Goal: Navigation & Orientation: Find specific page/section

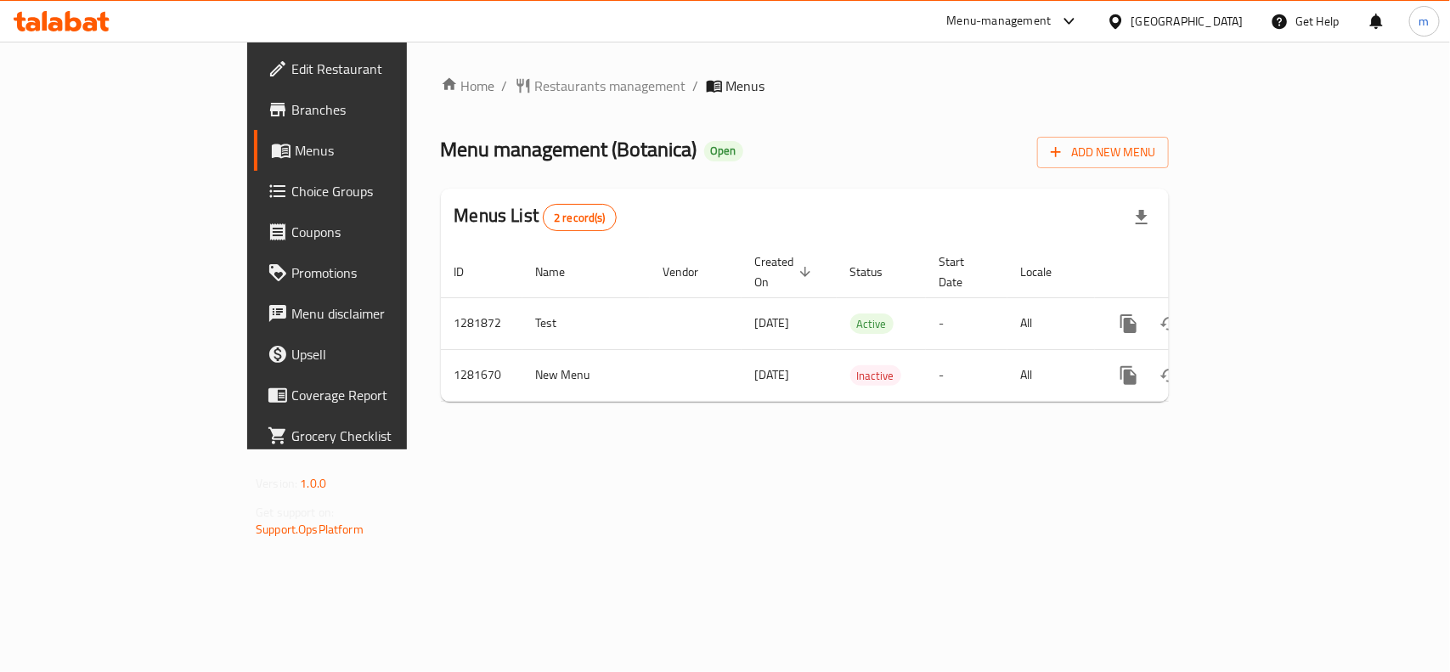
click at [535, 82] on span "Restaurants management" at bounding box center [610, 86] width 151 height 20
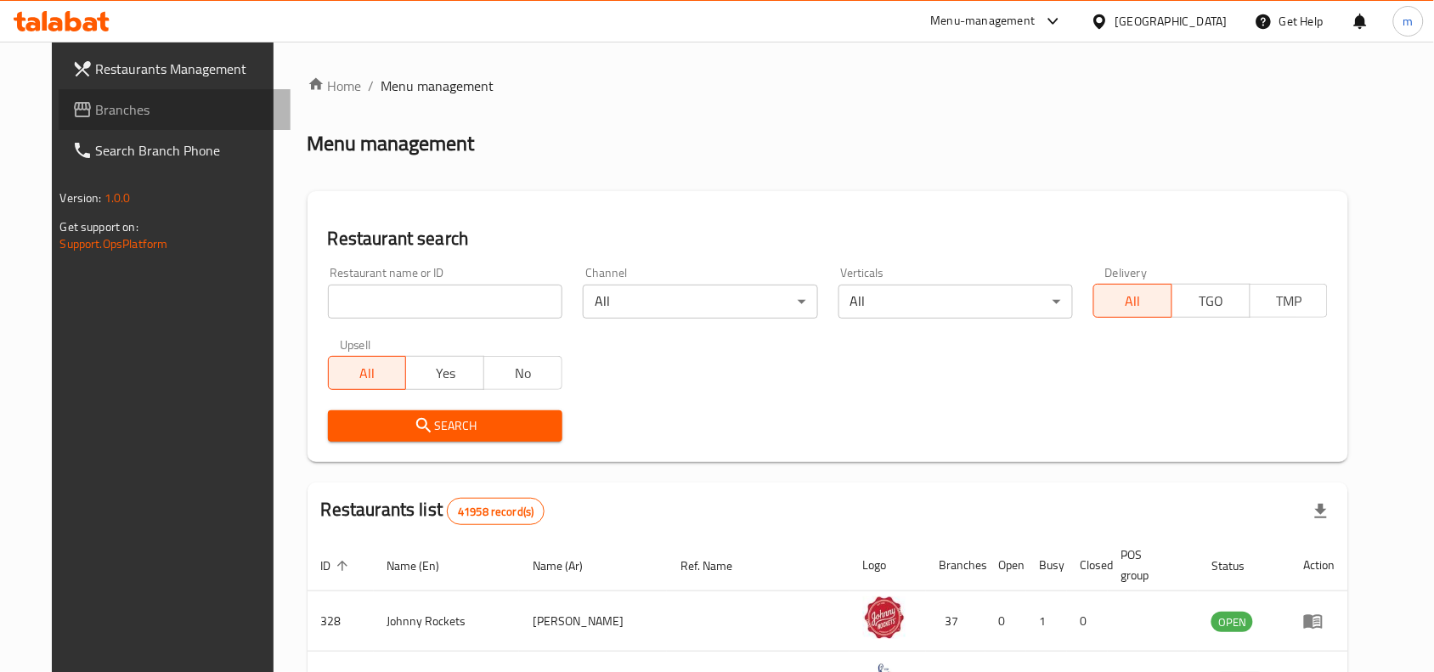
click at [96, 106] on span "Branches" at bounding box center [187, 109] width 182 height 20
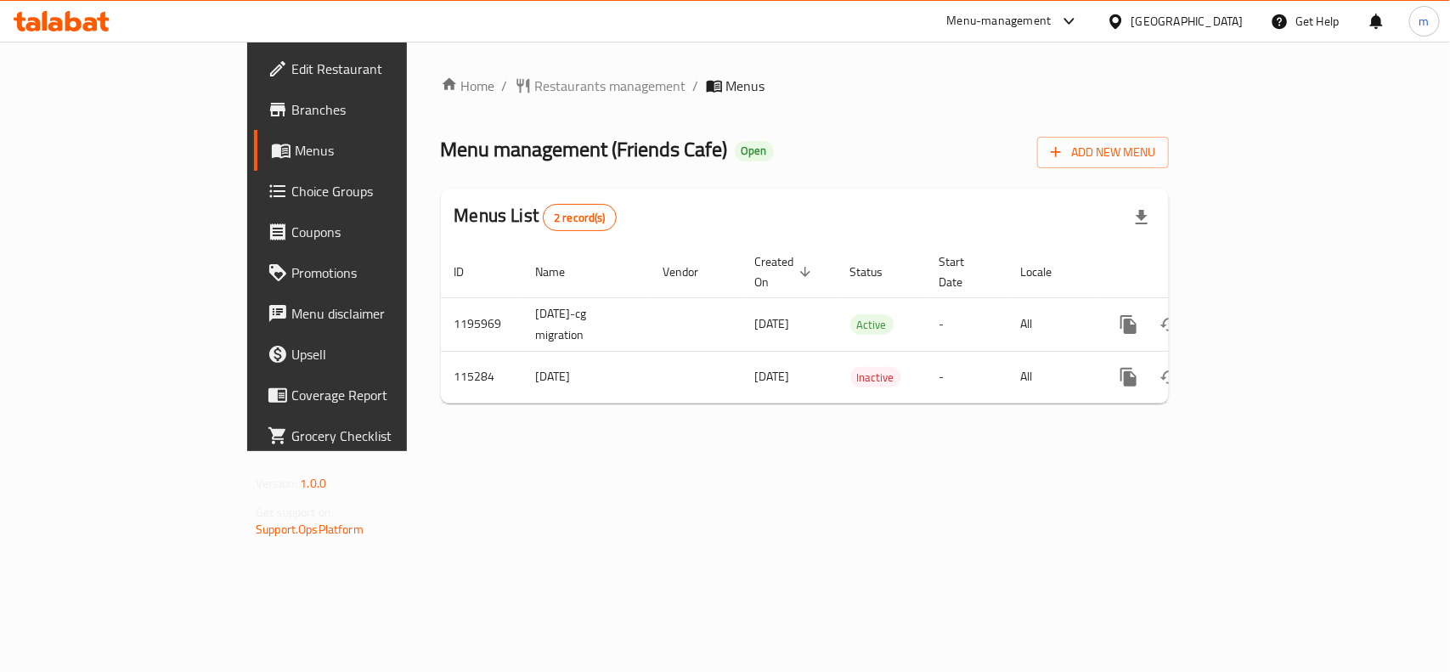
click at [443, 103] on div "Home / Restaurants management / Menus Menu management ( Friends Cafe ) Open Add…" at bounding box center [805, 247] width 728 height 342
click at [535, 85] on span "Restaurants management" at bounding box center [610, 86] width 151 height 20
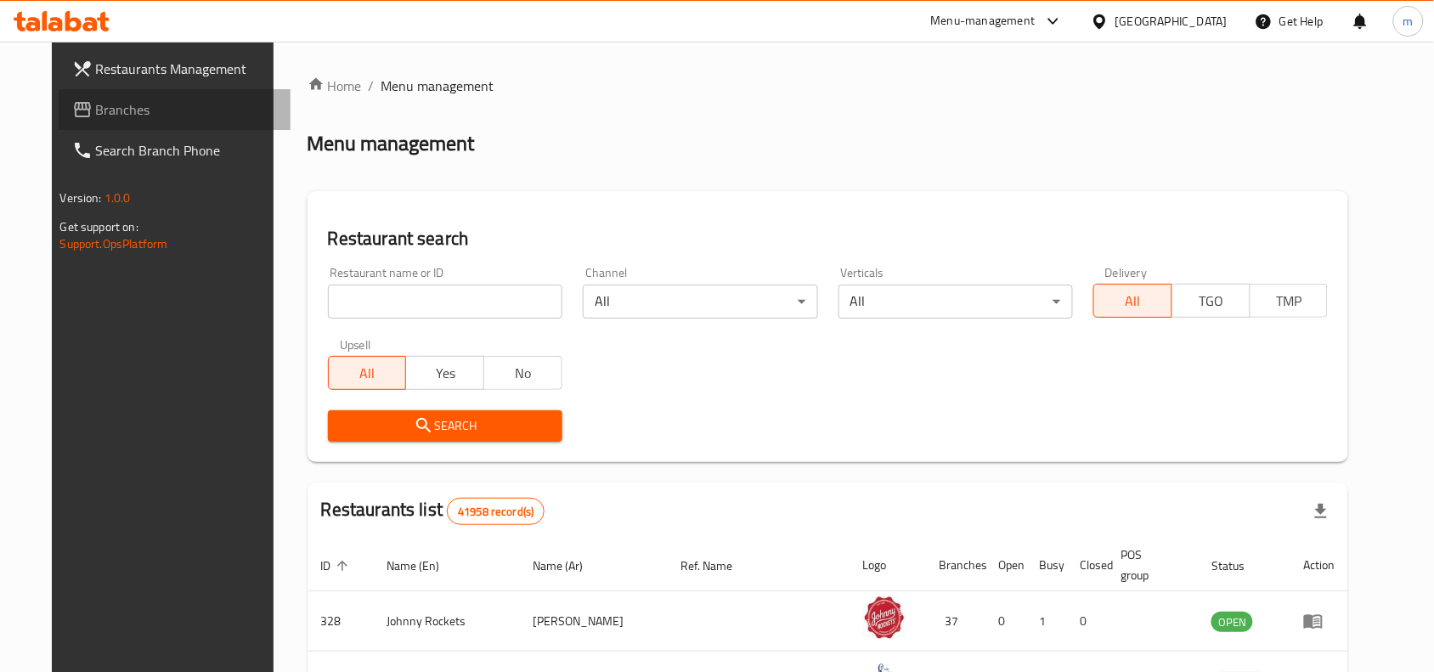
click at [96, 106] on span "Branches" at bounding box center [187, 109] width 182 height 20
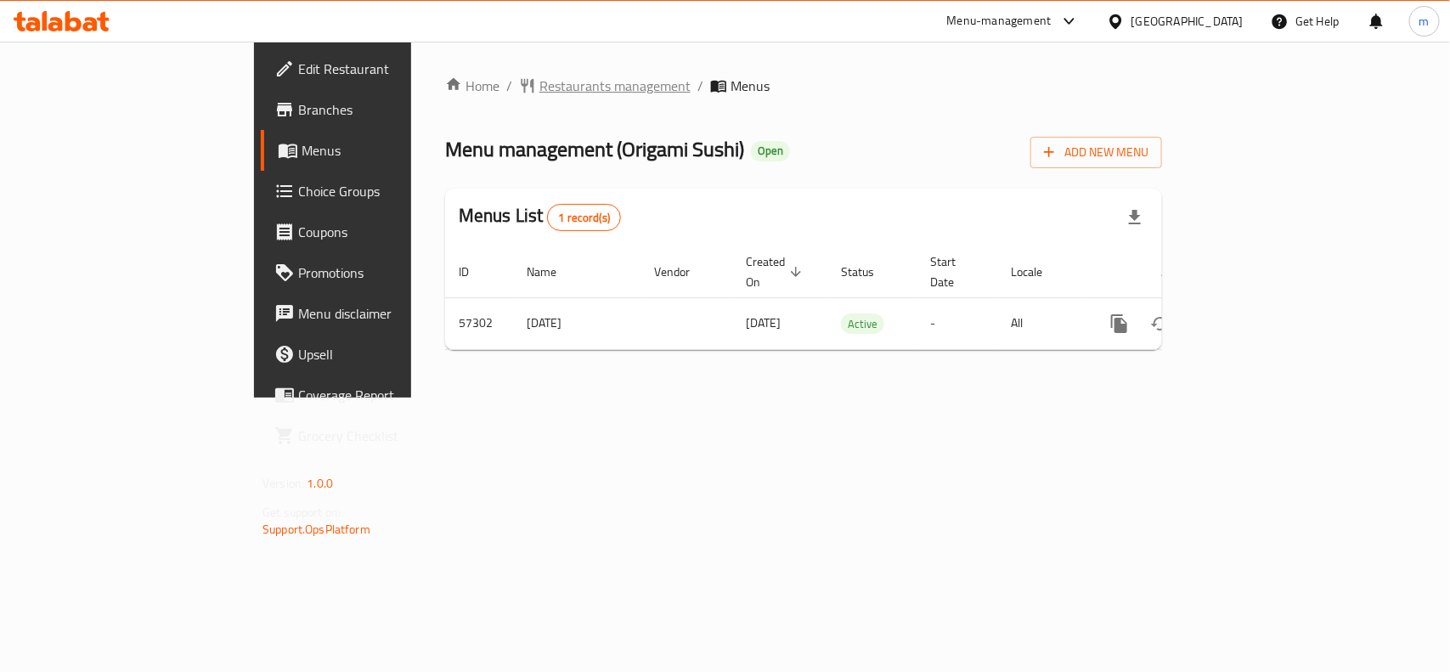
click at [539, 89] on span "Restaurants management" at bounding box center [614, 86] width 151 height 20
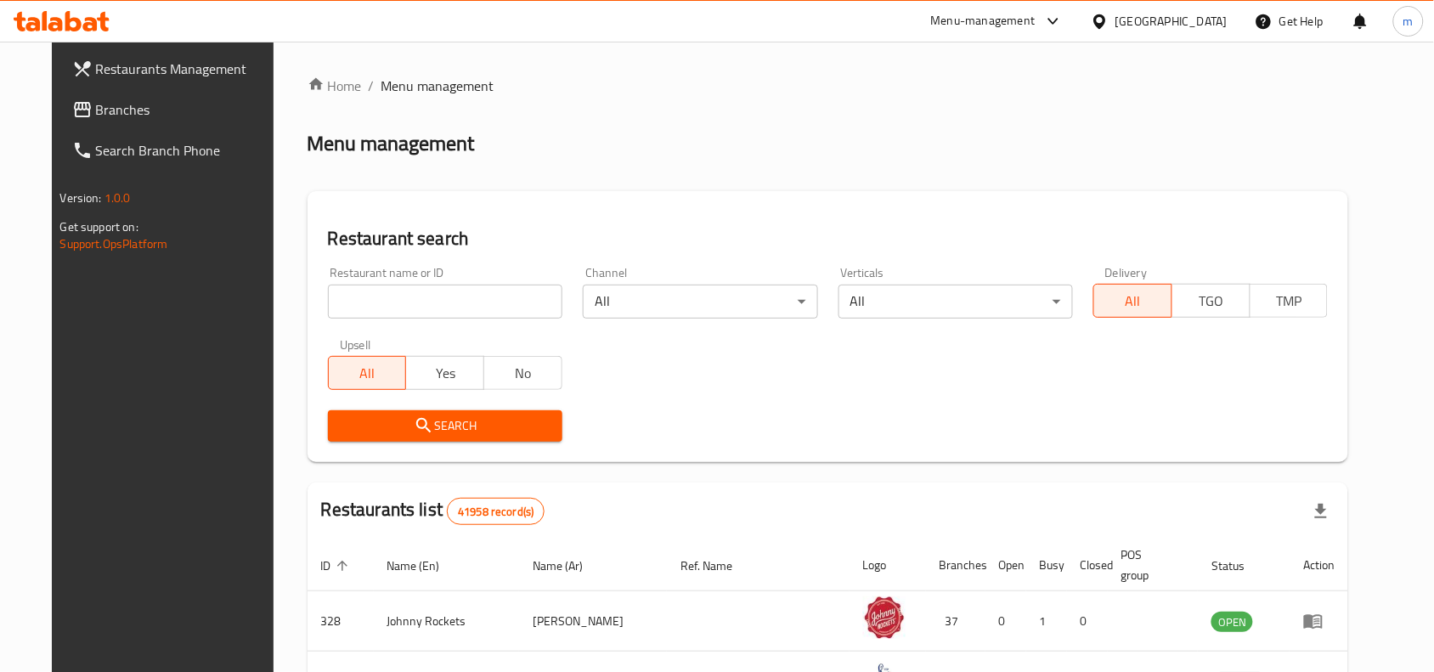
click at [96, 112] on span "Branches" at bounding box center [187, 109] width 182 height 20
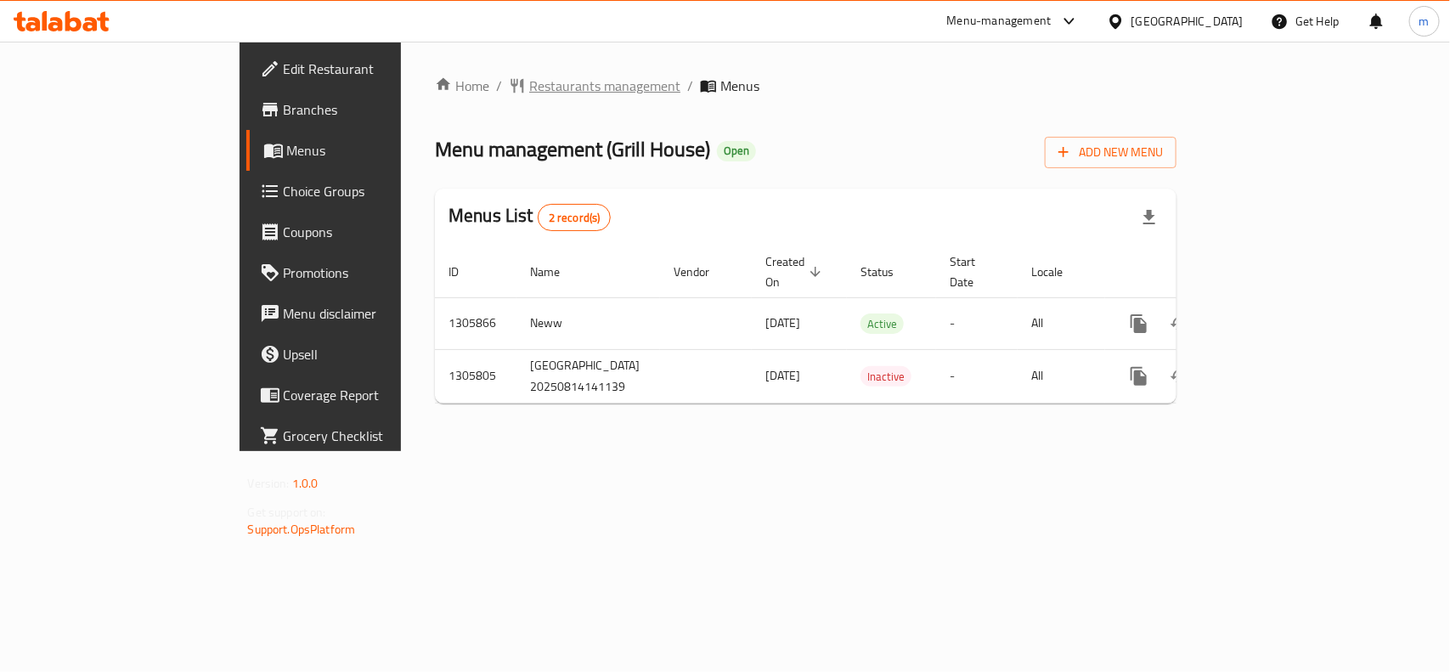
click at [529, 79] on span "Restaurants management" at bounding box center [604, 86] width 151 height 20
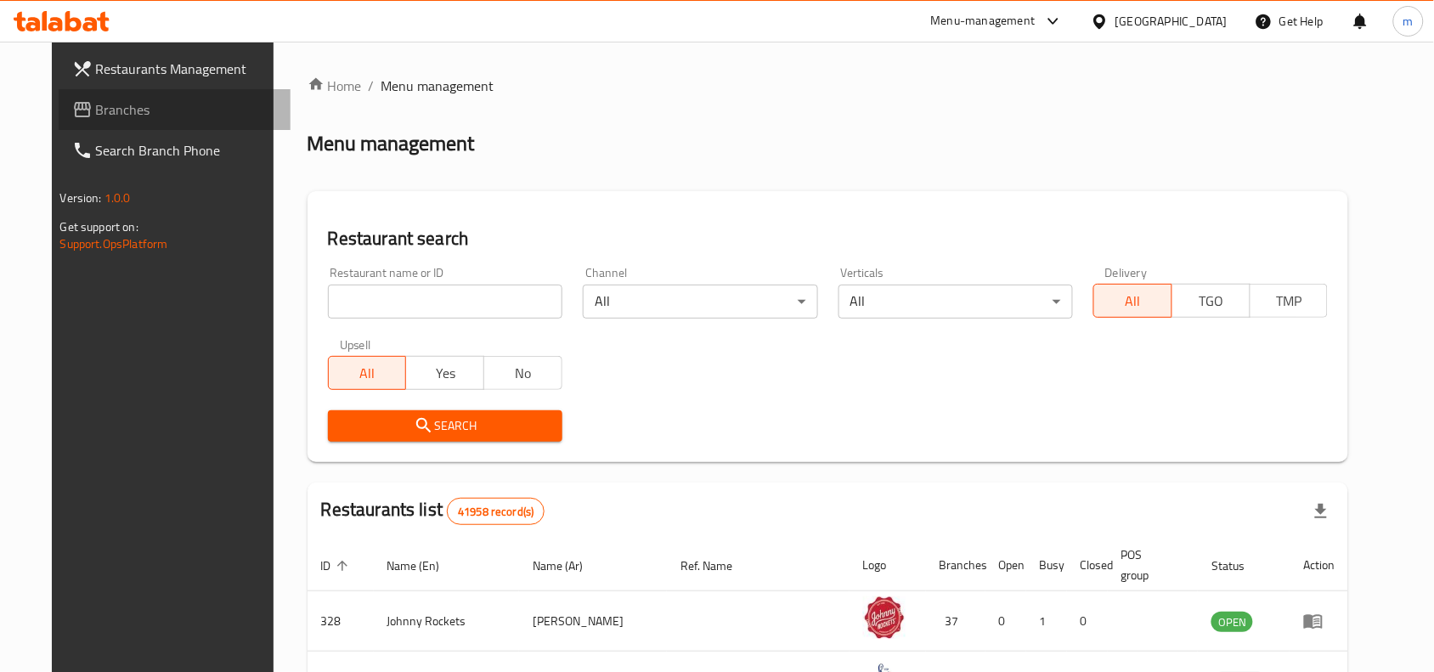
click at [140, 103] on span "Branches" at bounding box center [187, 109] width 182 height 20
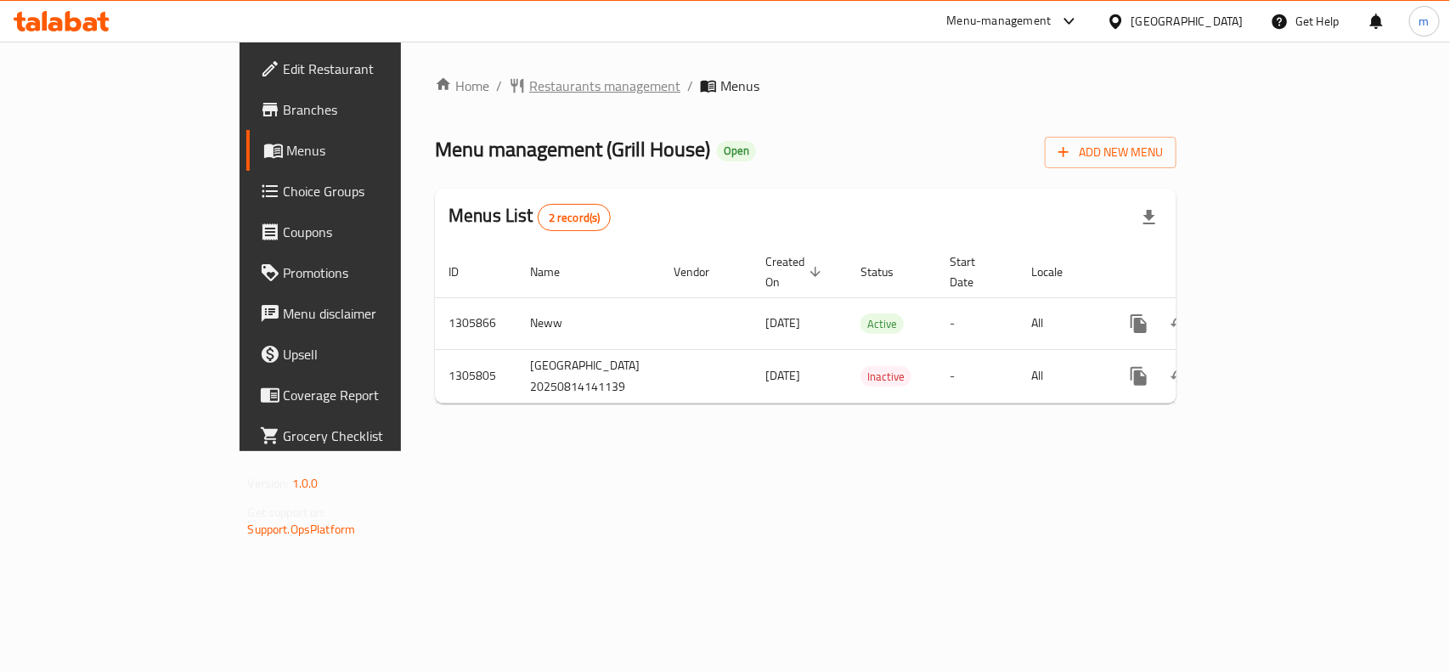
click at [529, 86] on span "Restaurants management" at bounding box center [604, 86] width 151 height 20
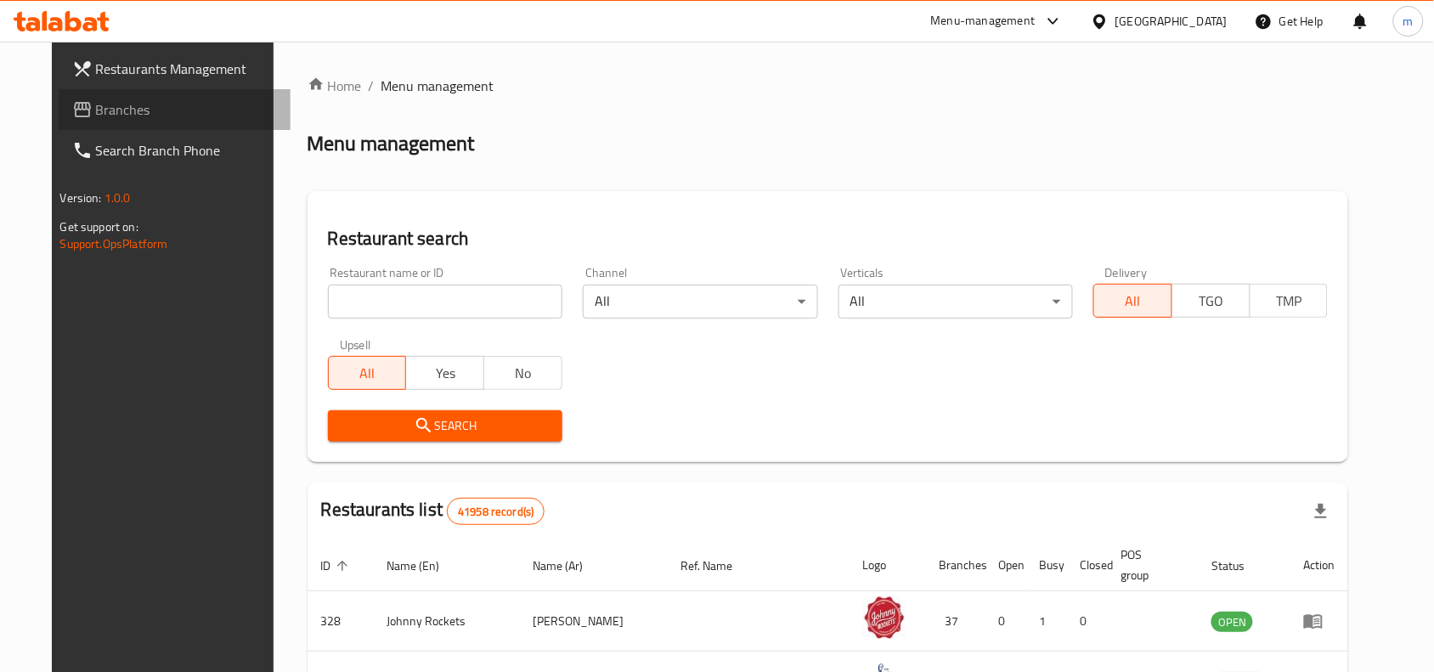
click at [59, 95] on link "Branches" at bounding box center [175, 109] width 233 height 41
